Goal: Find specific page/section: Find specific page/section

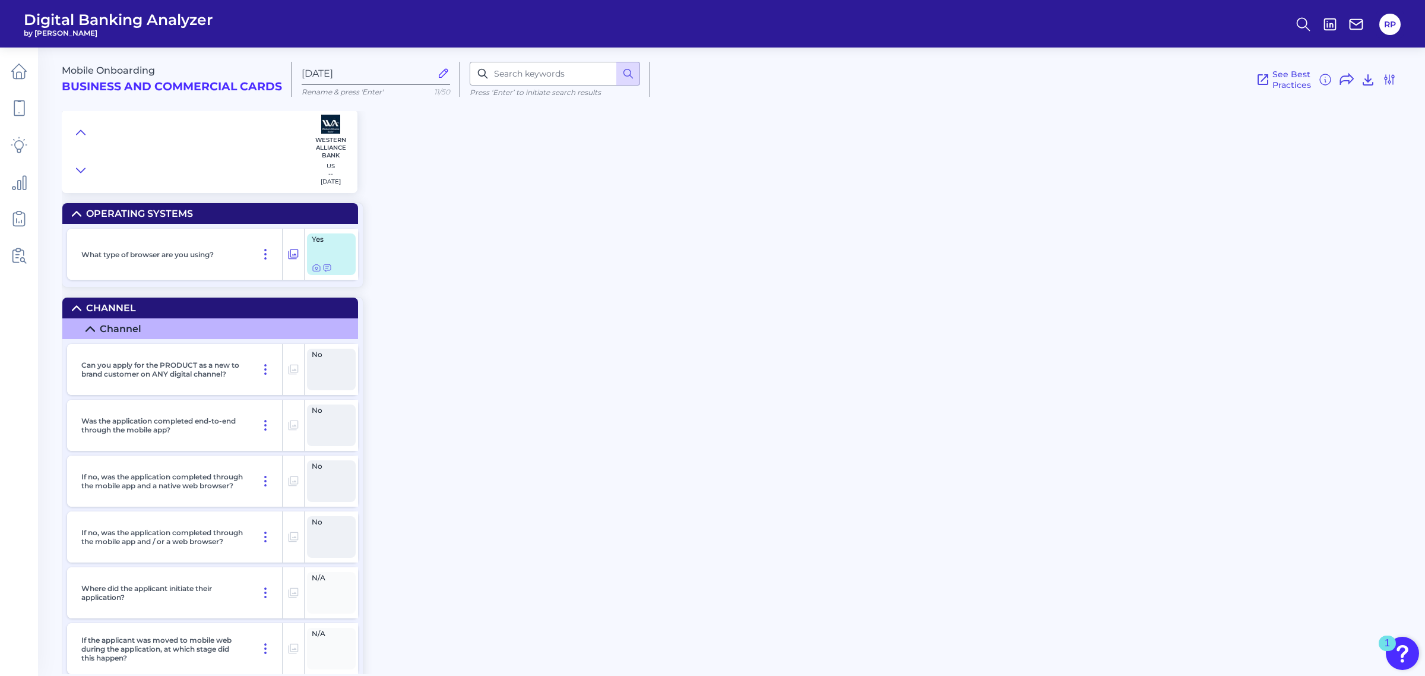
radio input "true"
radio input "false"
checkbox input "false"
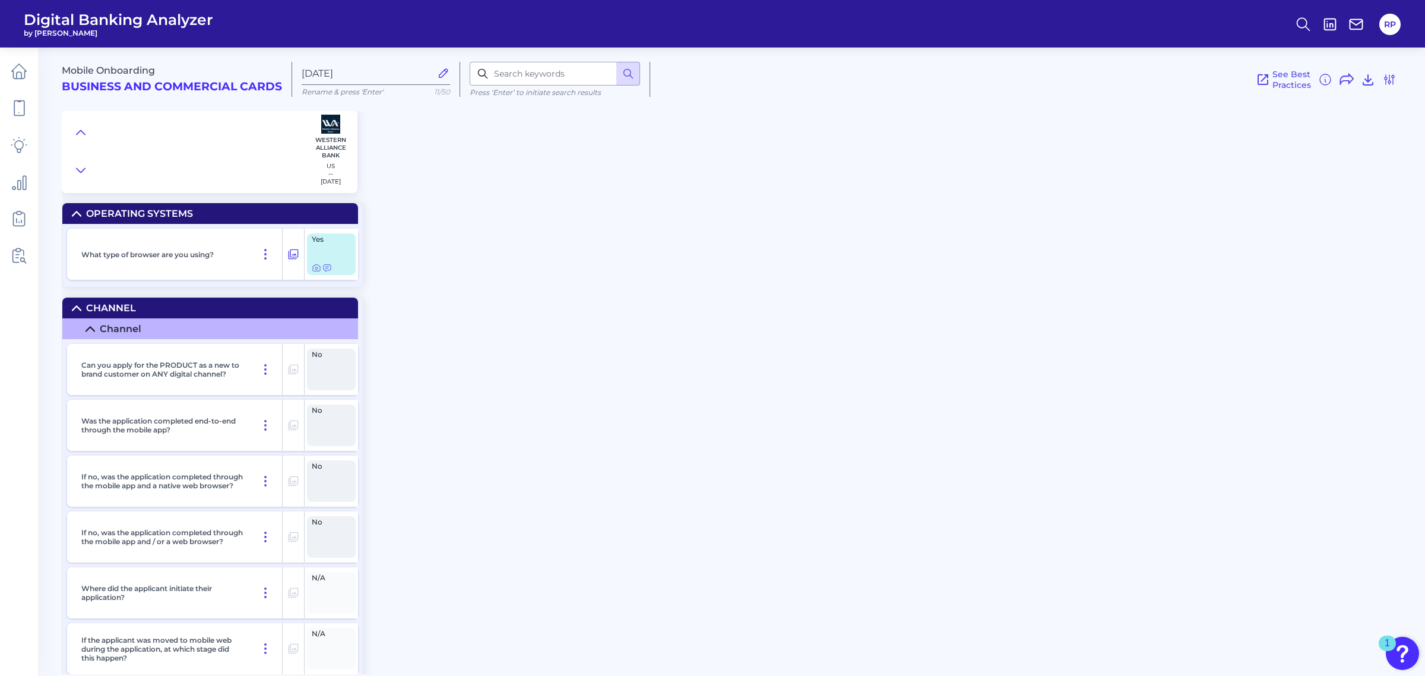
checkbox input "false"
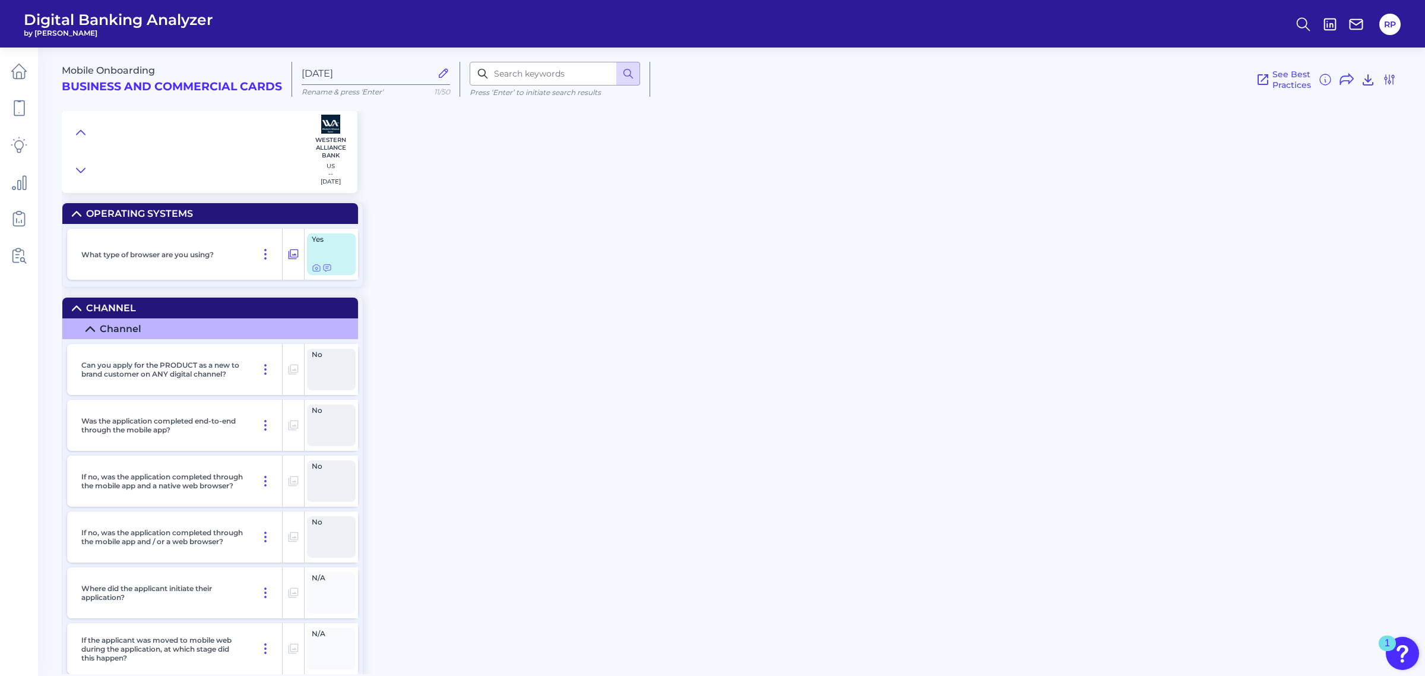
checkbox input "false"
click at [23, 245] on link at bounding box center [18, 255] width 33 height 33
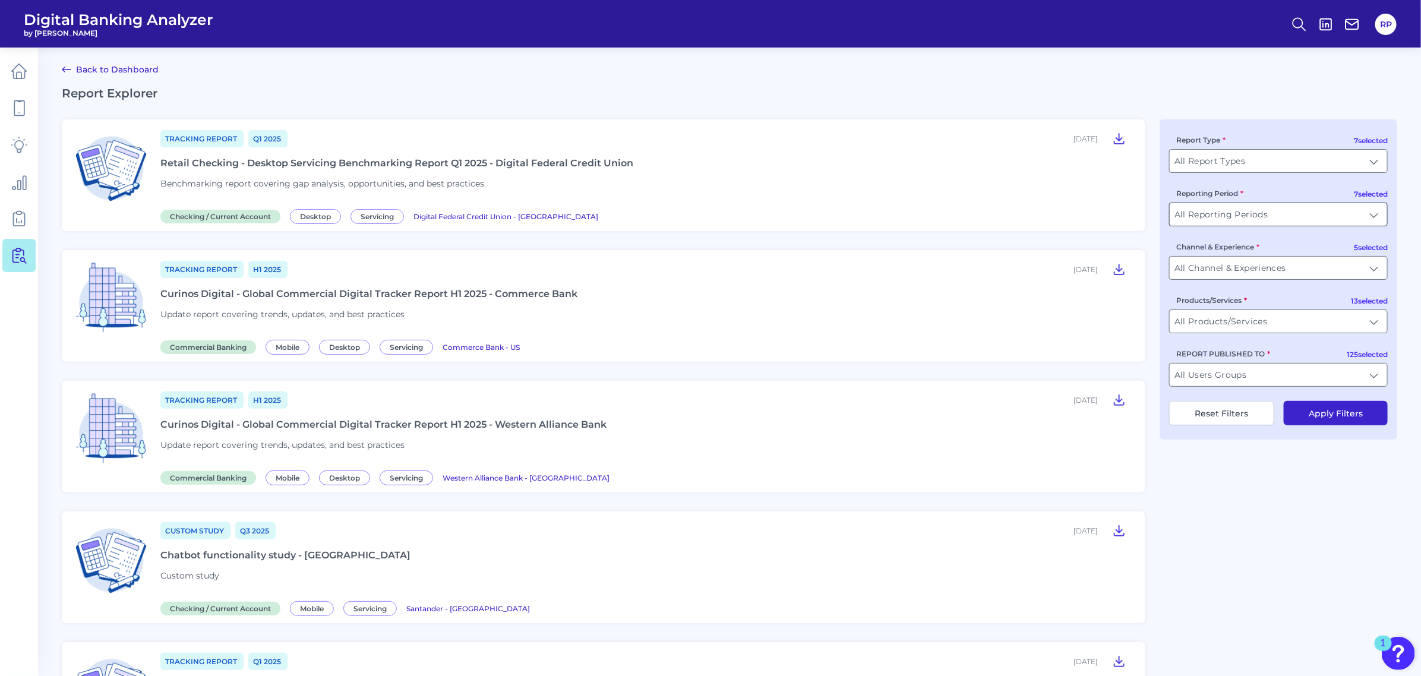
click at [1308, 220] on input "All Reporting Periods" at bounding box center [1277, 214] width 217 height 23
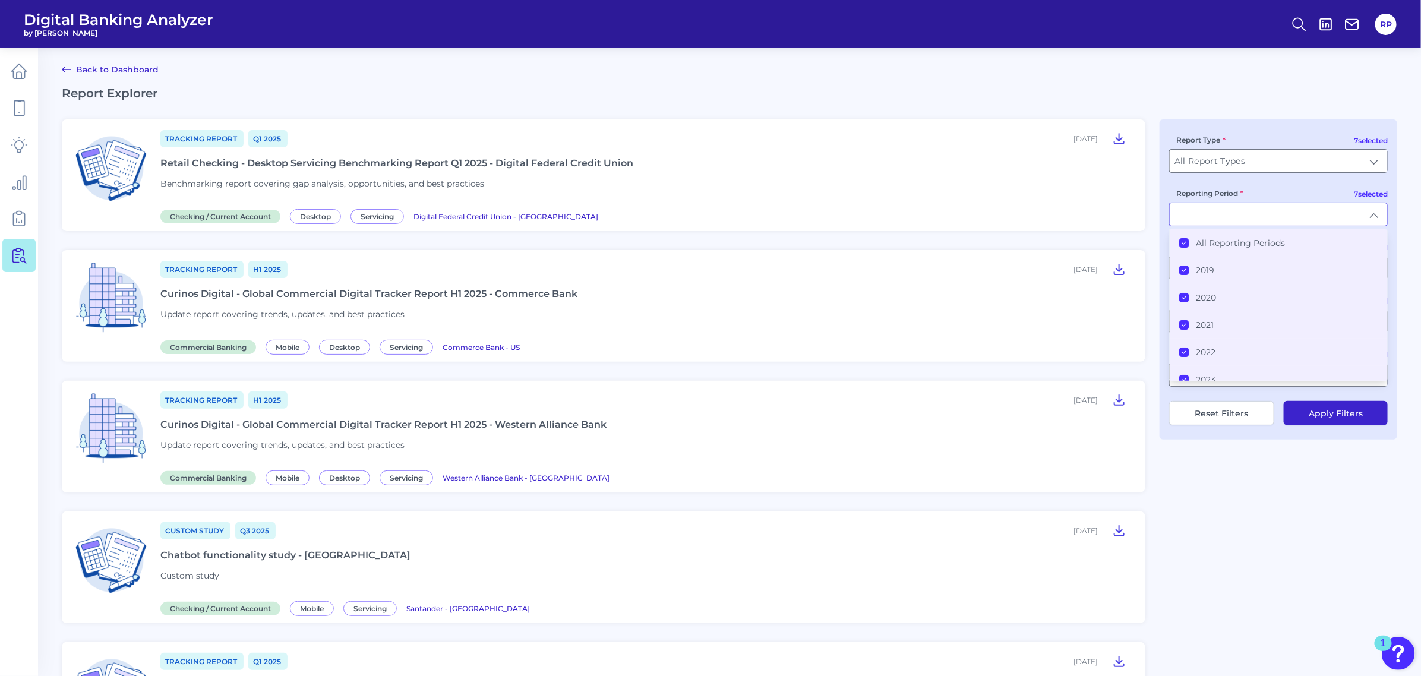
type input "All Reporting Periods"
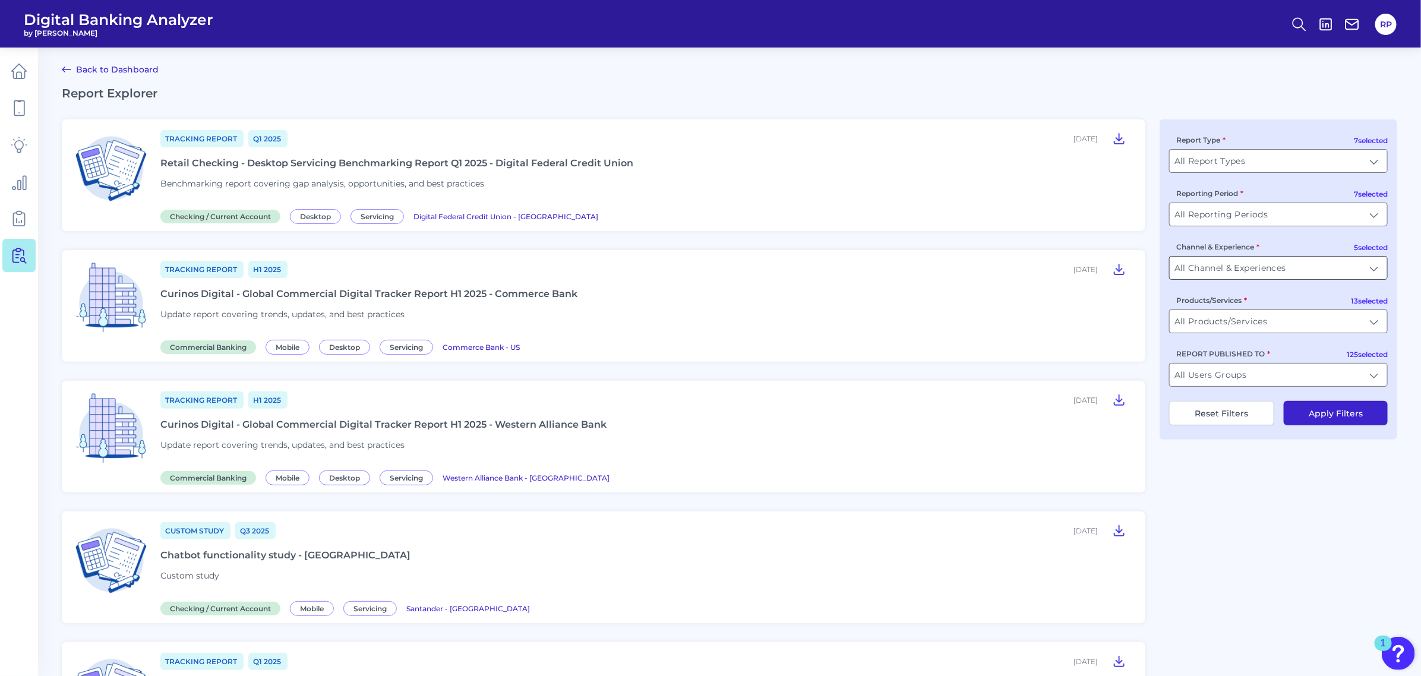
click at [1359, 268] on input "All Channel & Experiences" at bounding box center [1277, 268] width 217 height 23
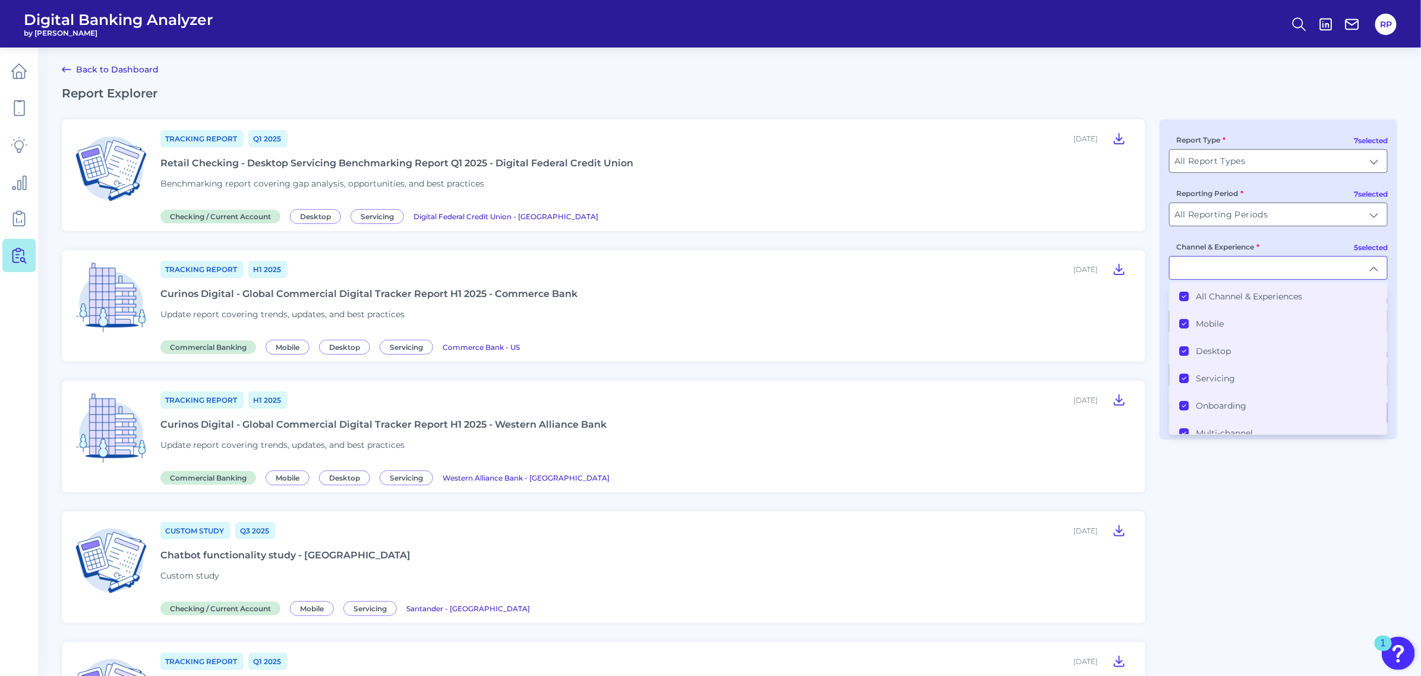
type input "All Channel & Experiences"
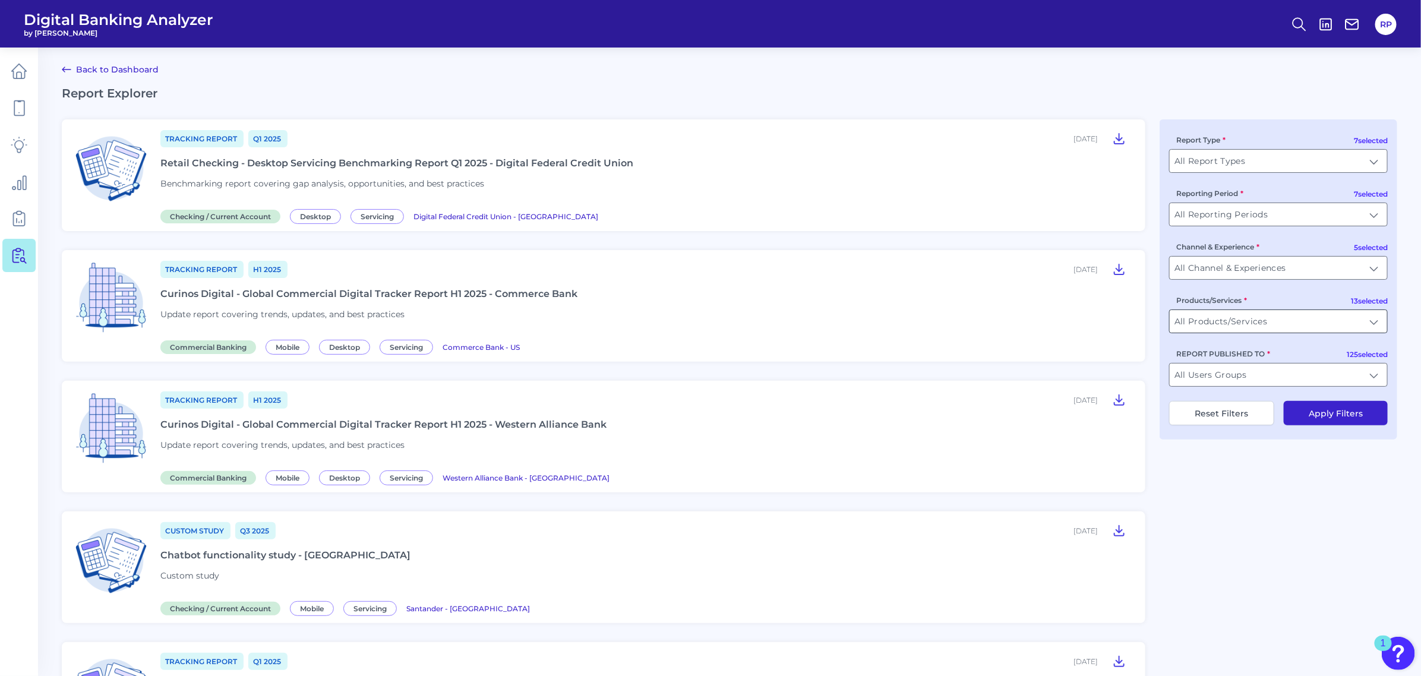
click at [1319, 317] on input "All Products/Services" at bounding box center [1277, 321] width 217 height 23
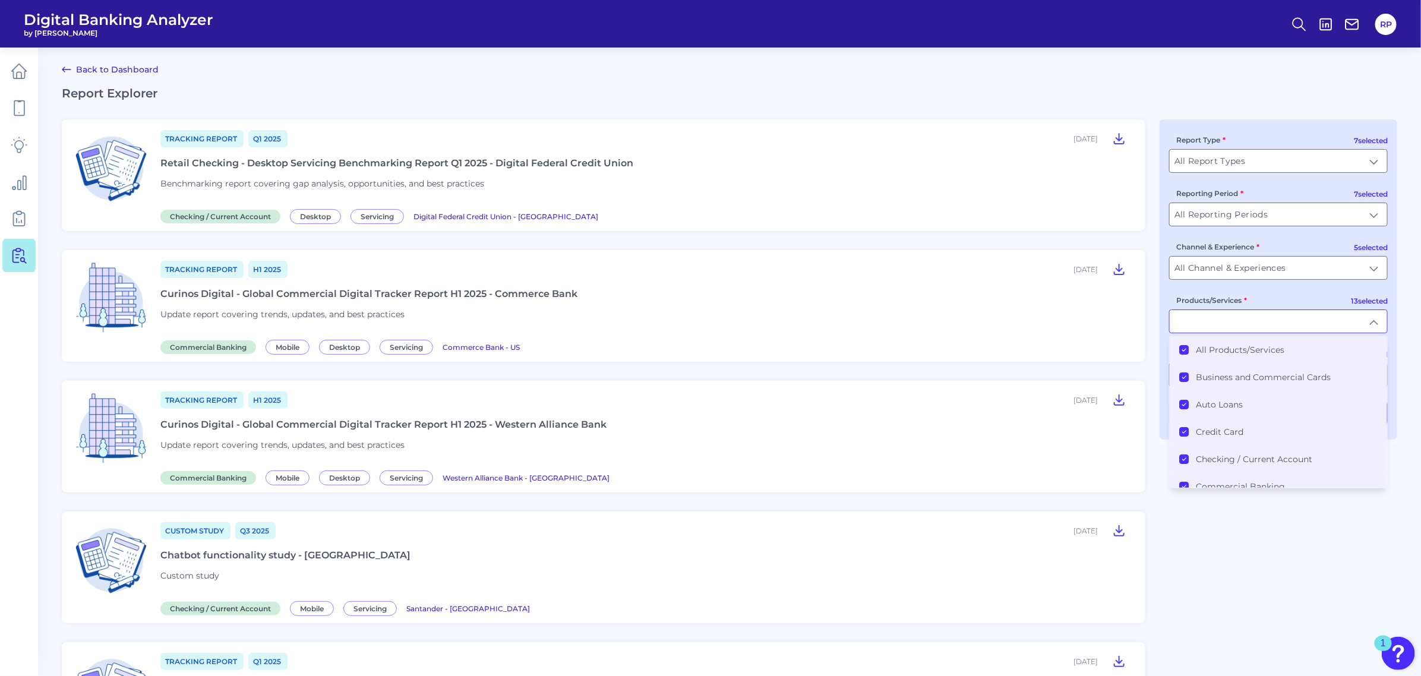
click at [1219, 353] on label "All Products/Services" at bounding box center [1239, 349] width 88 height 11
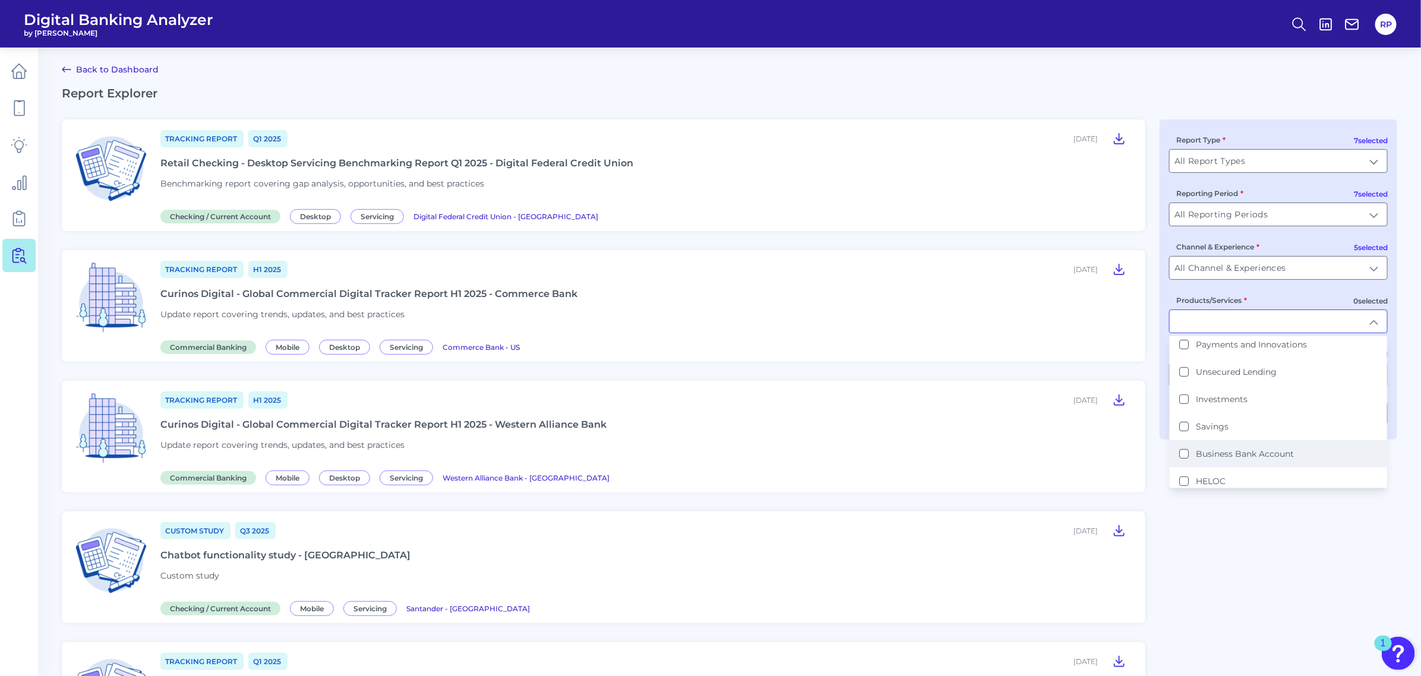
scroll to position [226, 0]
click at [1247, 450] on label "Business Bank Account" at bounding box center [1244, 451] width 98 height 11
type input "Business Bank Account"
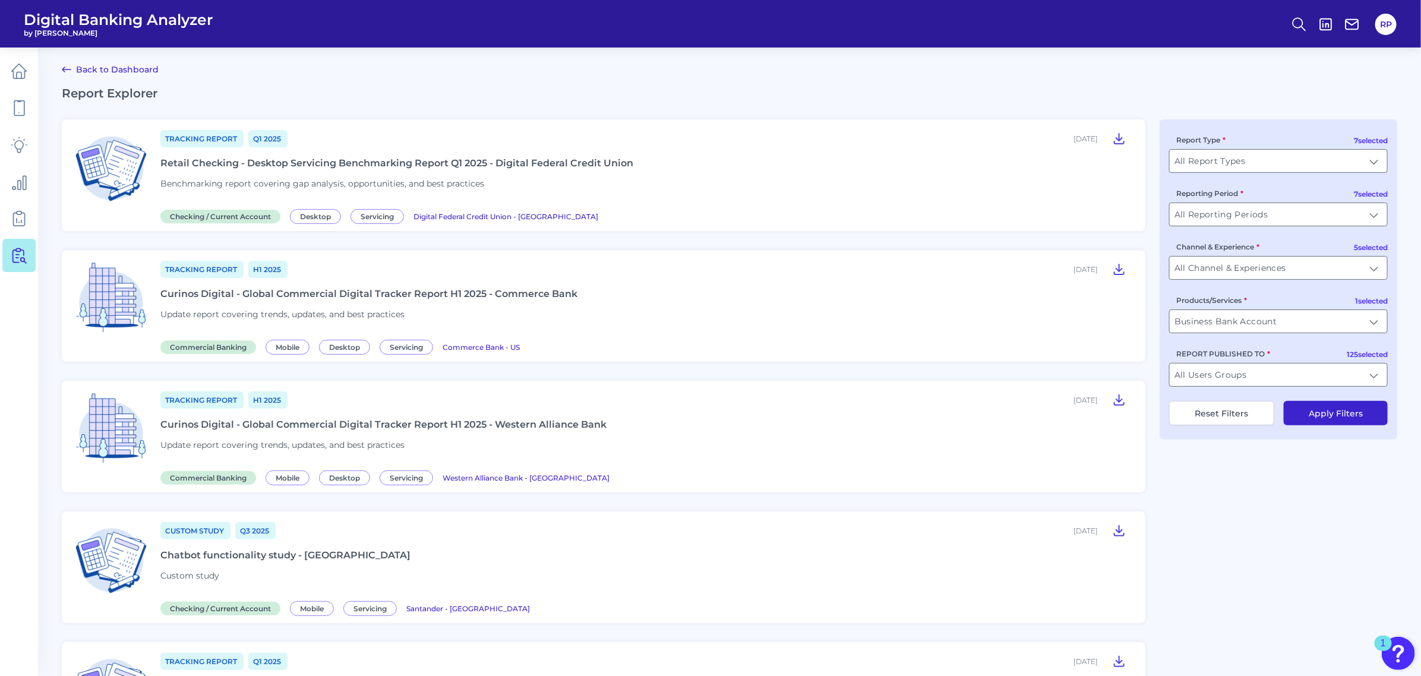
click at [1321, 417] on button "Apply Filters" at bounding box center [1335, 413] width 104 height 24
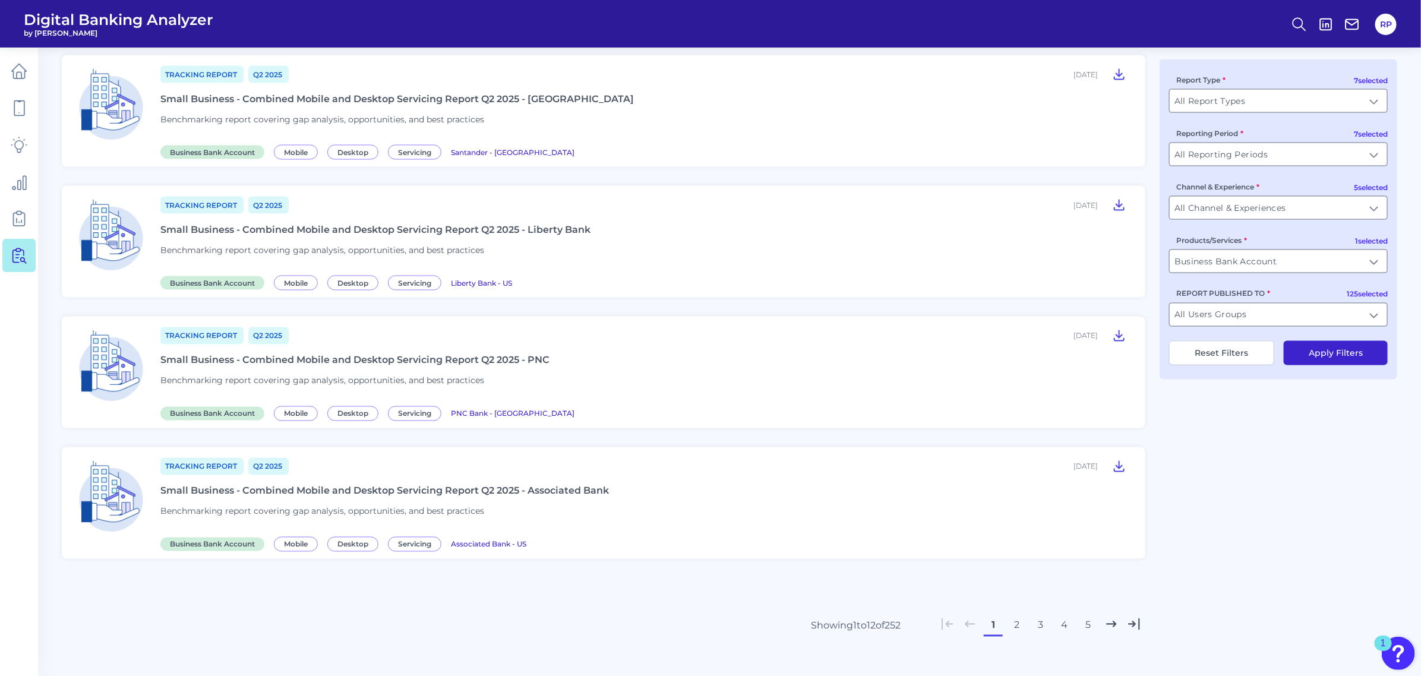
scroll to position [1138, 0]
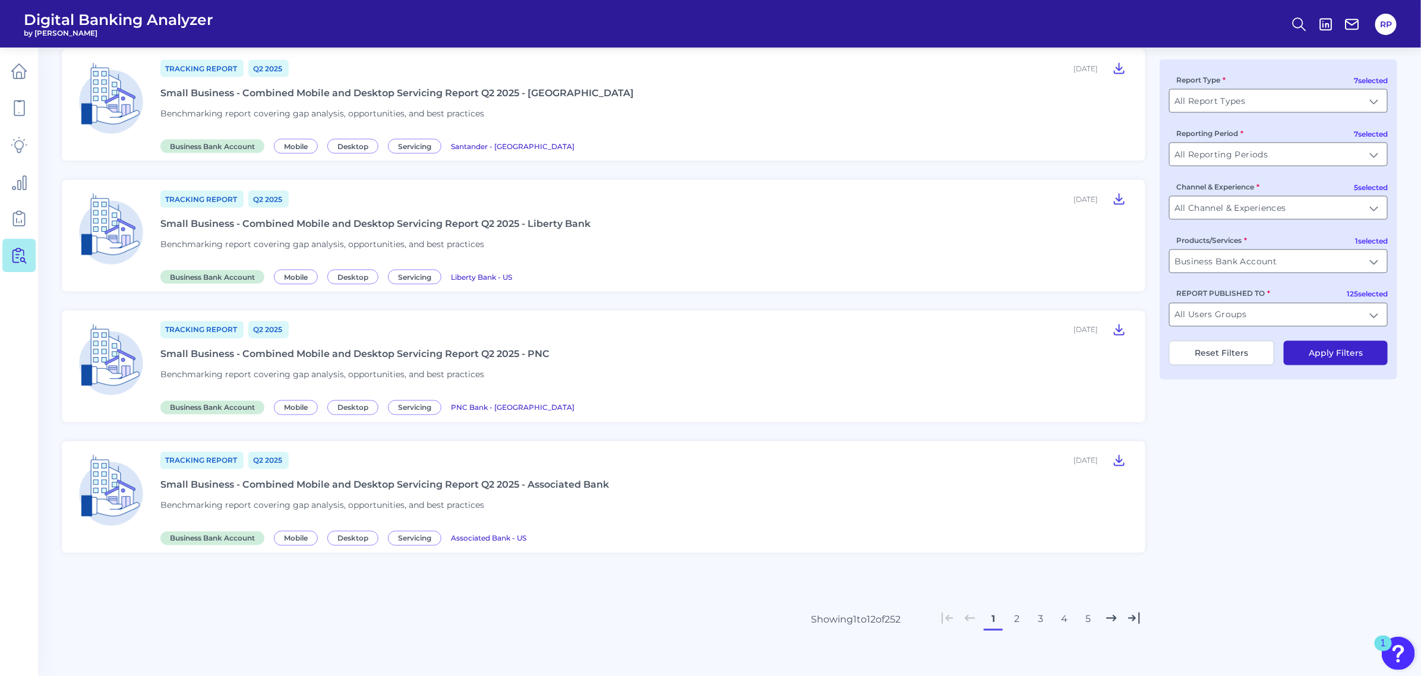
click at [1020, 610] on button "2" at bounding box center [1016, 619] width 19 height 19
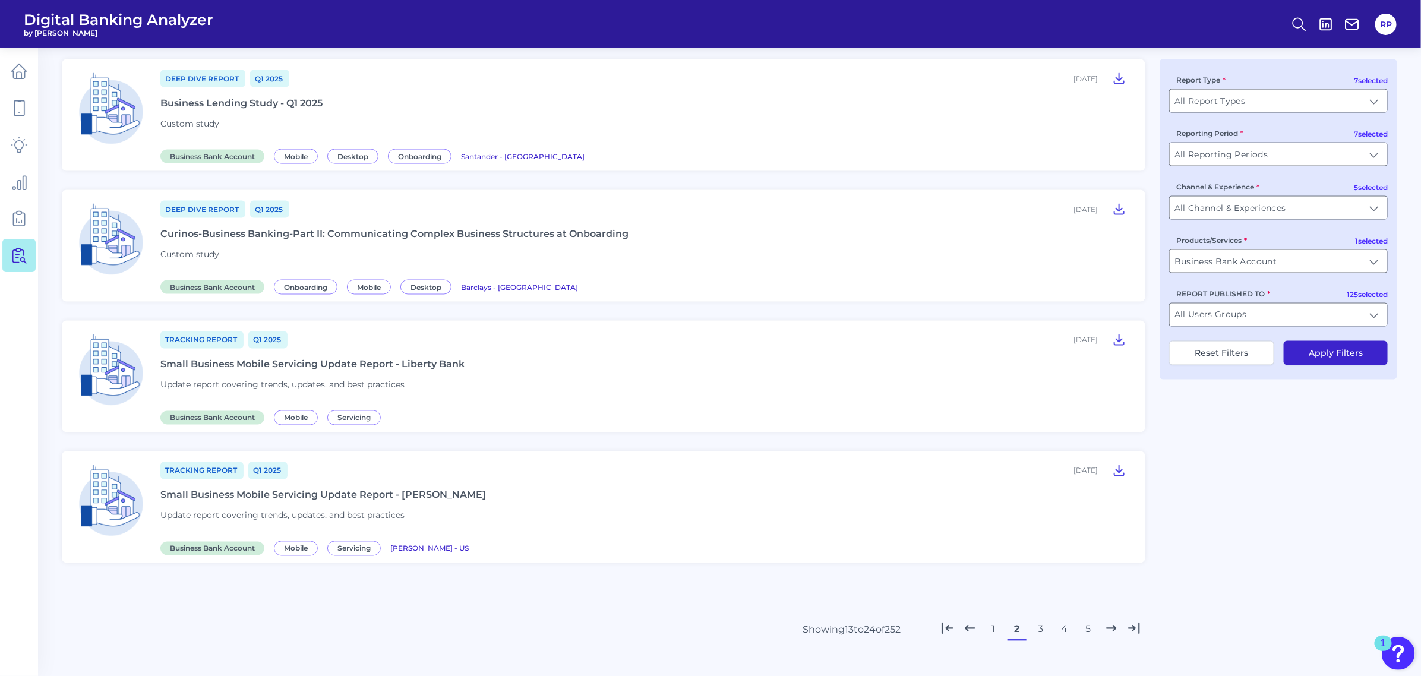
scroll to position [1114, 0]
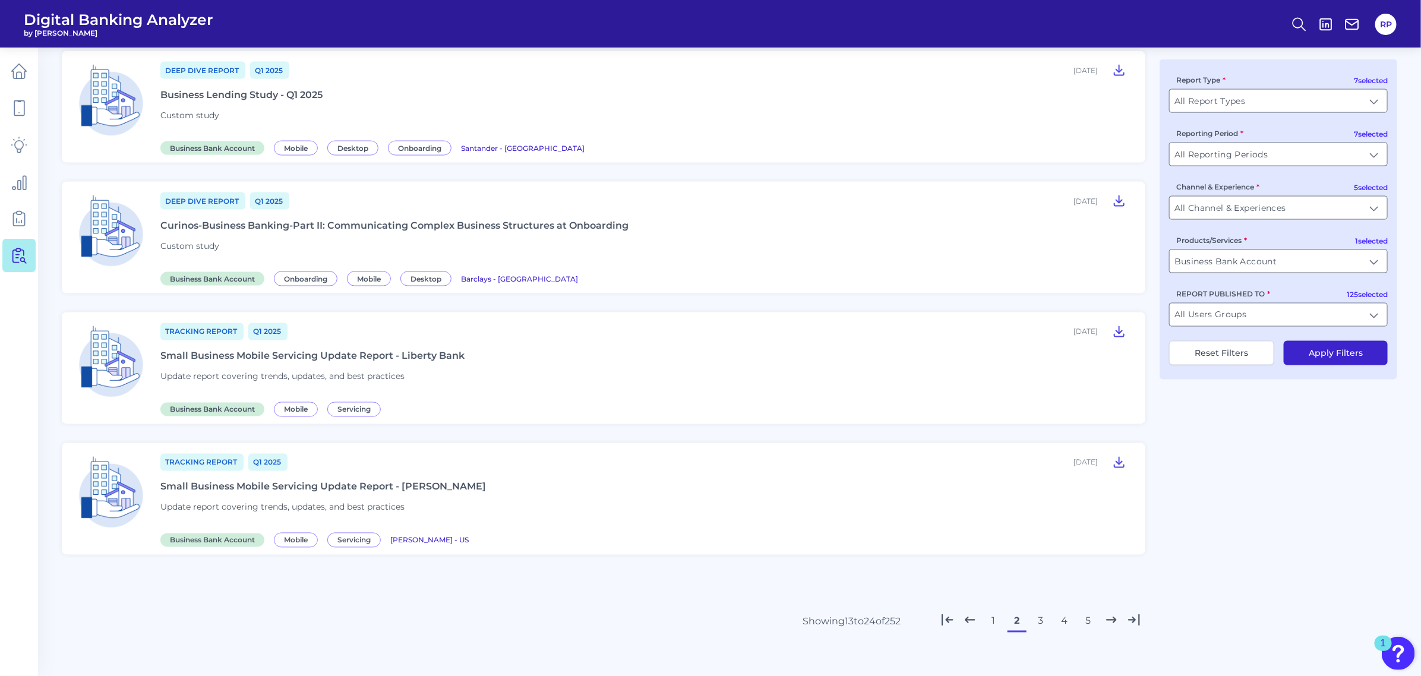
click at [1039, 615] on button "3" at bounding box center [1040, 621] width 19 height 19
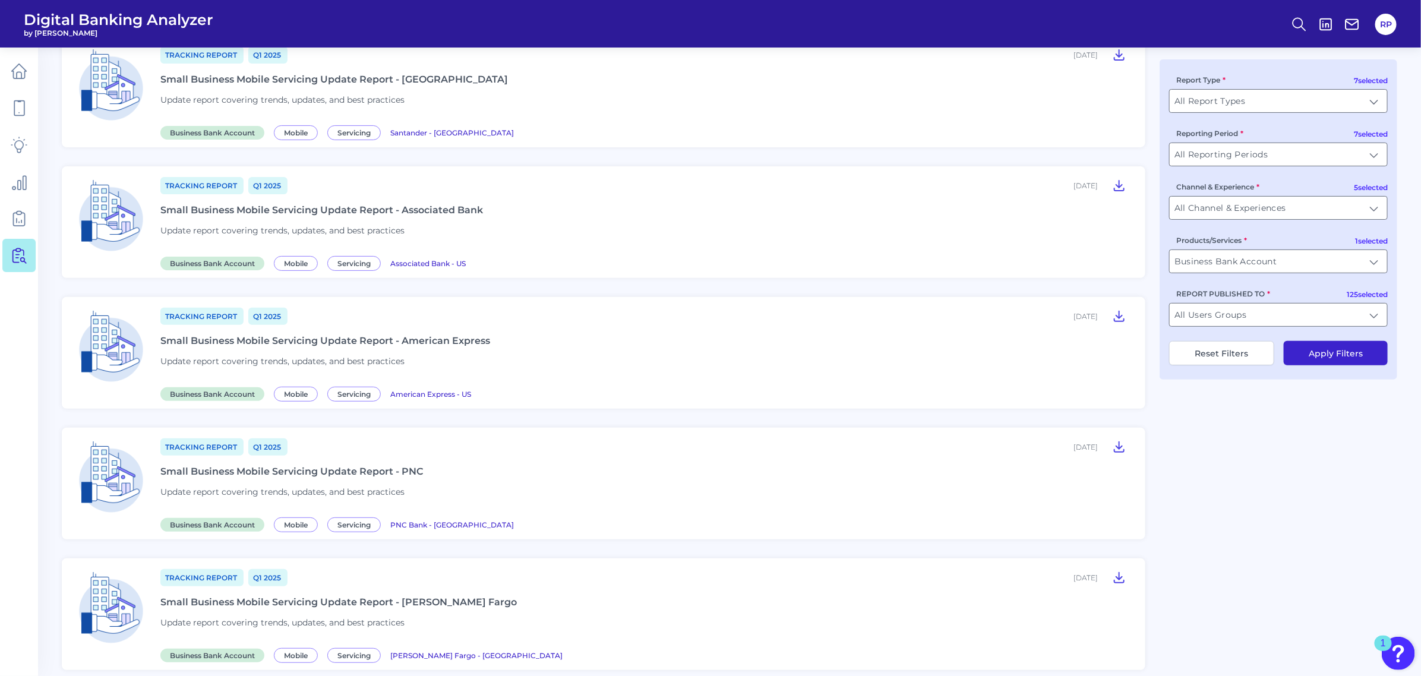
scroll to position [0, 0]
